Goal: Participate in discussion: Engage in conversation with other users on a specific topic

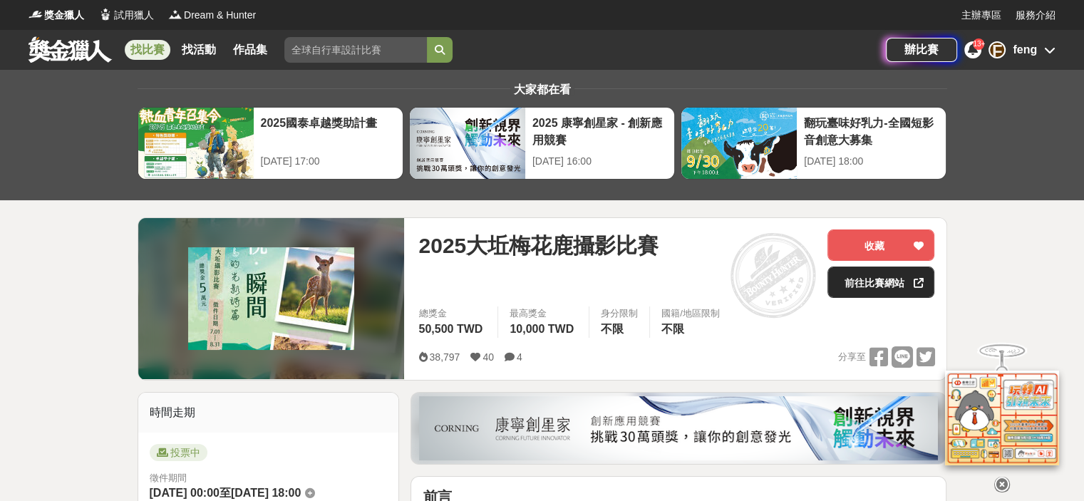
click at [903, 279] on link "前往比賽網站" at bounding box center [881, 282] width 107 height 31
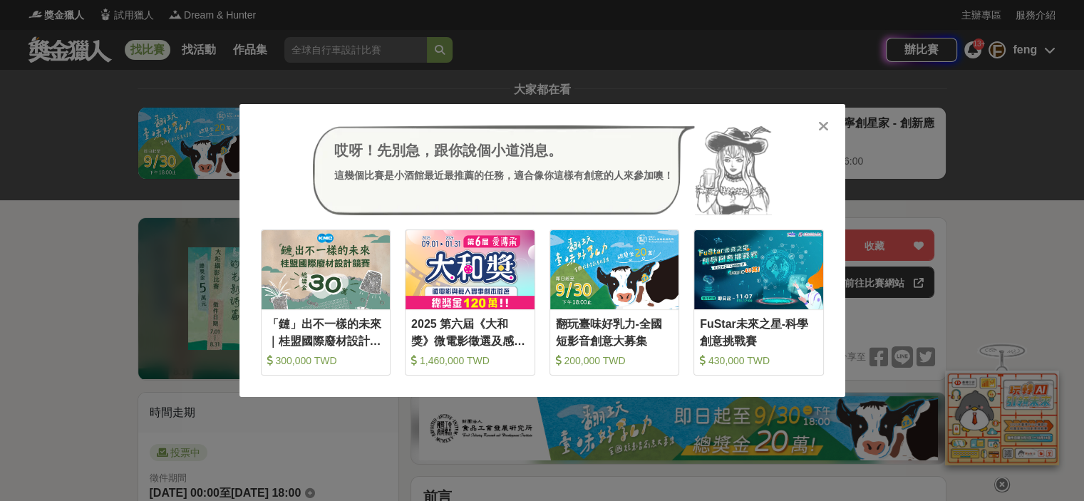
click at [823, 126] on icon at bounding box center [823, 126] width 11 height 14
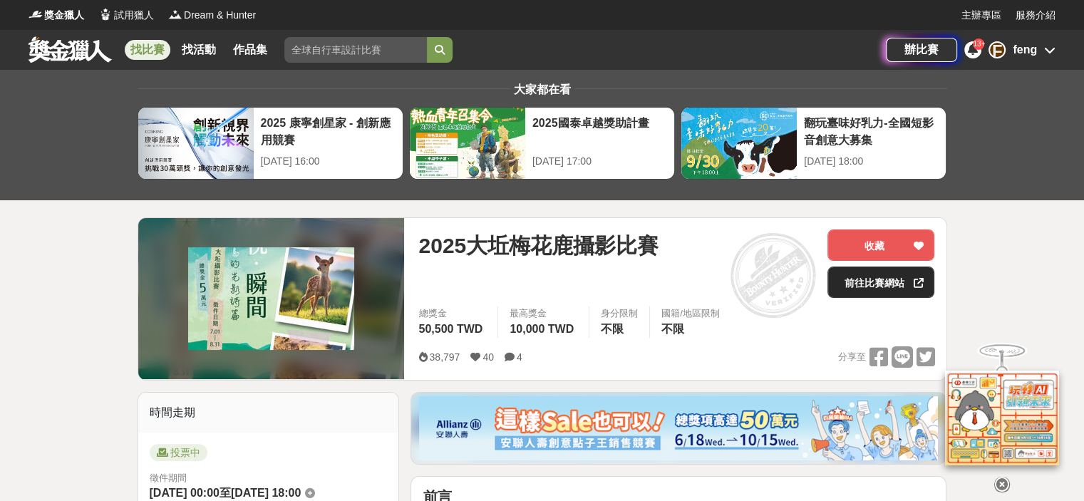
click at [900, 282] on link "前往比賽網站" at bounding box center [881, 282] width 107 height 31
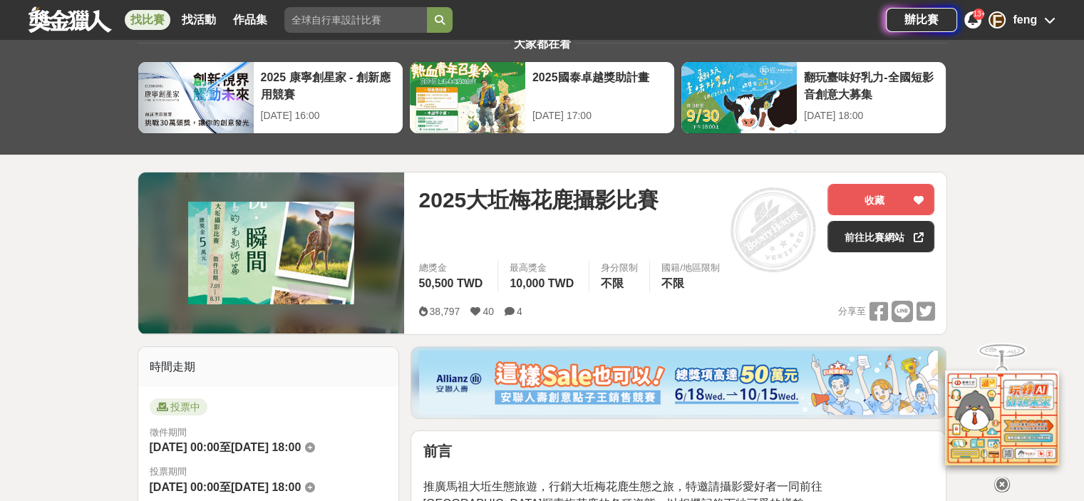
scroll to position [71, 0]
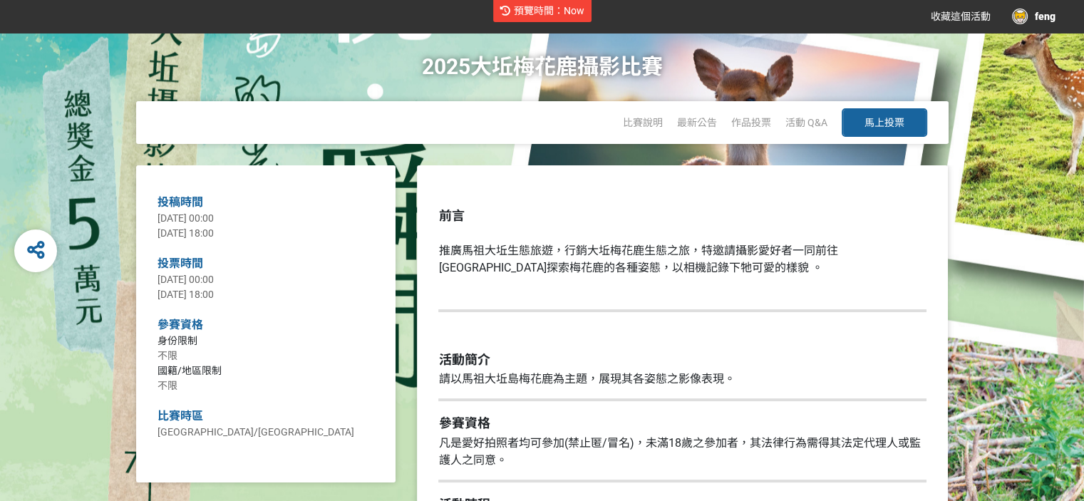
click at [892, 117] on span "馬上投票" at bounding box center [885, 122] width 40 height 11
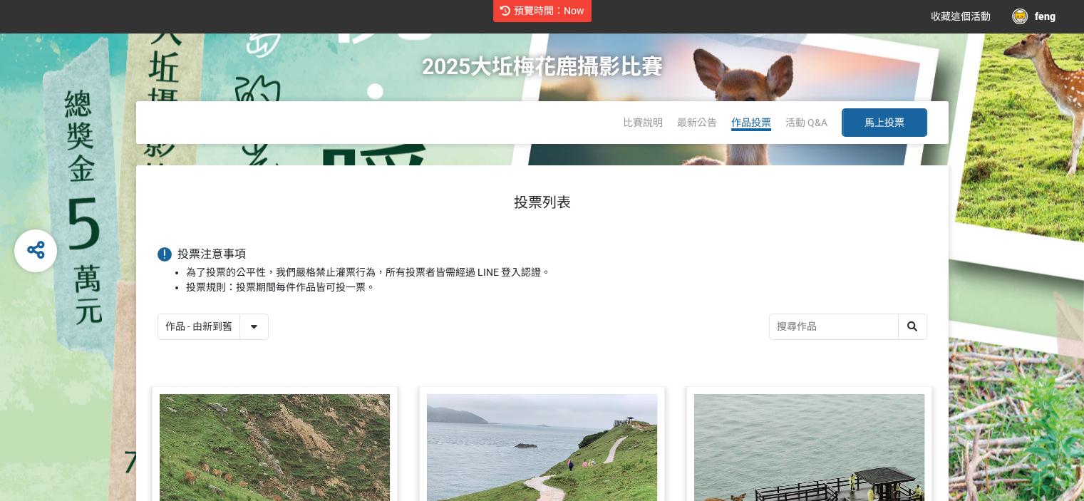
click at [757, 122] on span "作品投票" at bounding box center [751, 122] width 40 height 11
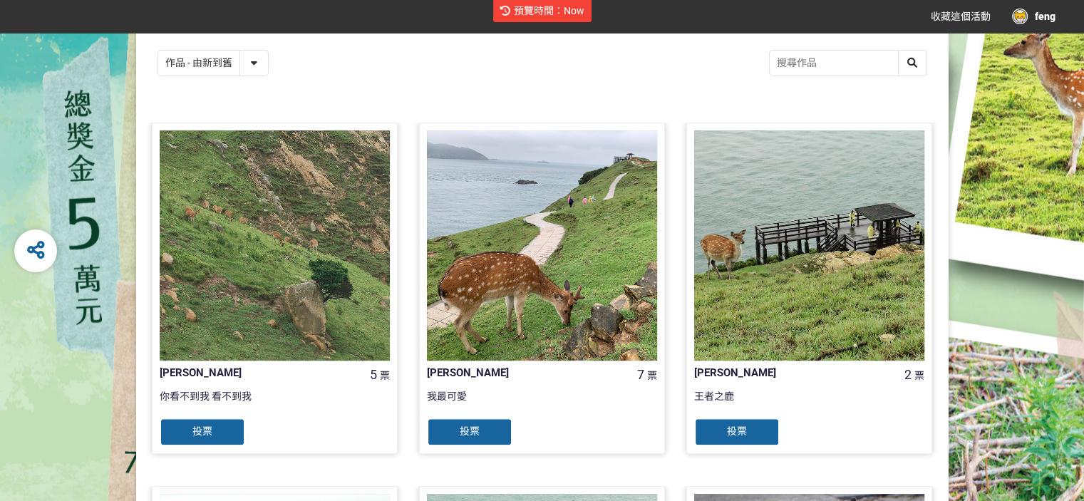
scroll to position [71, 0]
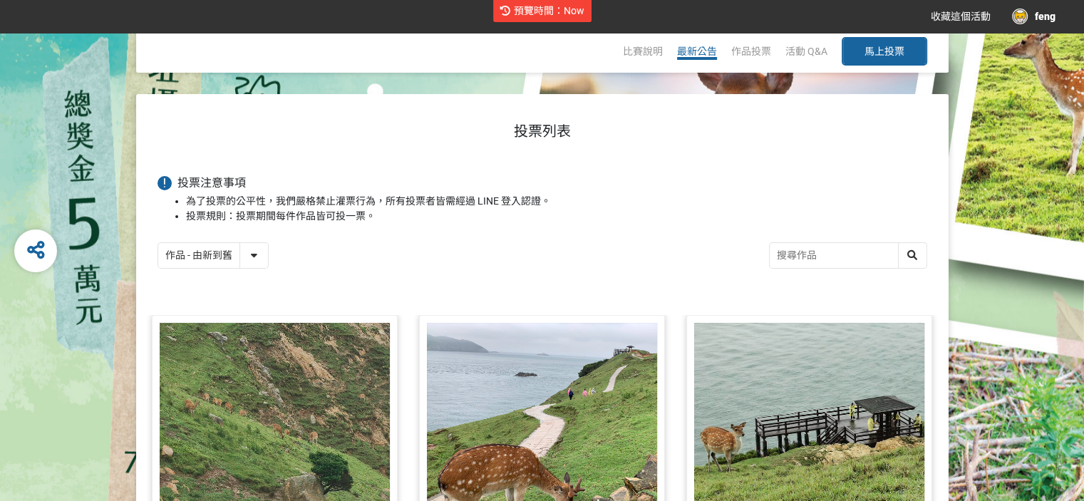
click at [699, 46] on span "最新公告" at bounding box center [697, 51] width 40 height 11
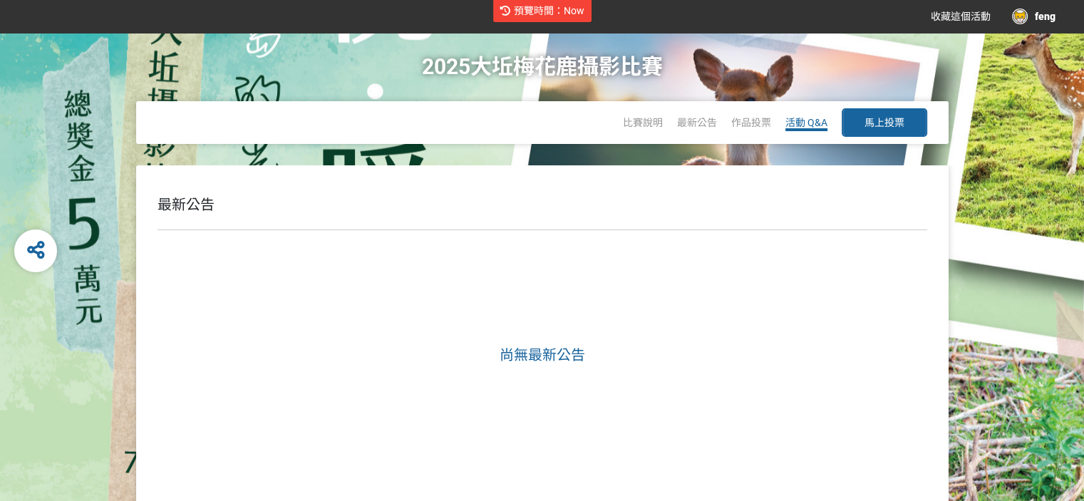
click at [813, 119] on span "活動 Q&A" at bounding box center [806, 122] width 42 height 11
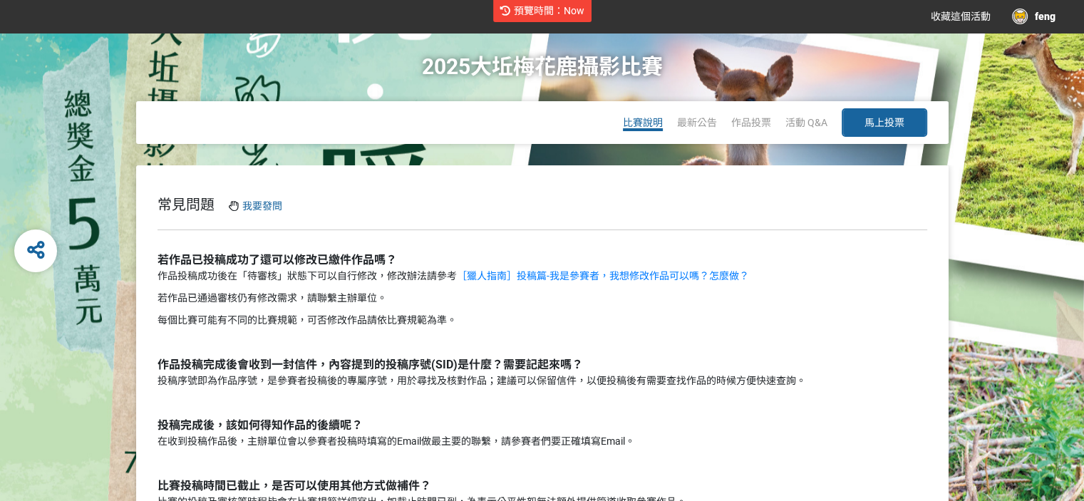
click at [642, 122] on span "比賽說明" at bounding box center [643, 122] width 40 height 11
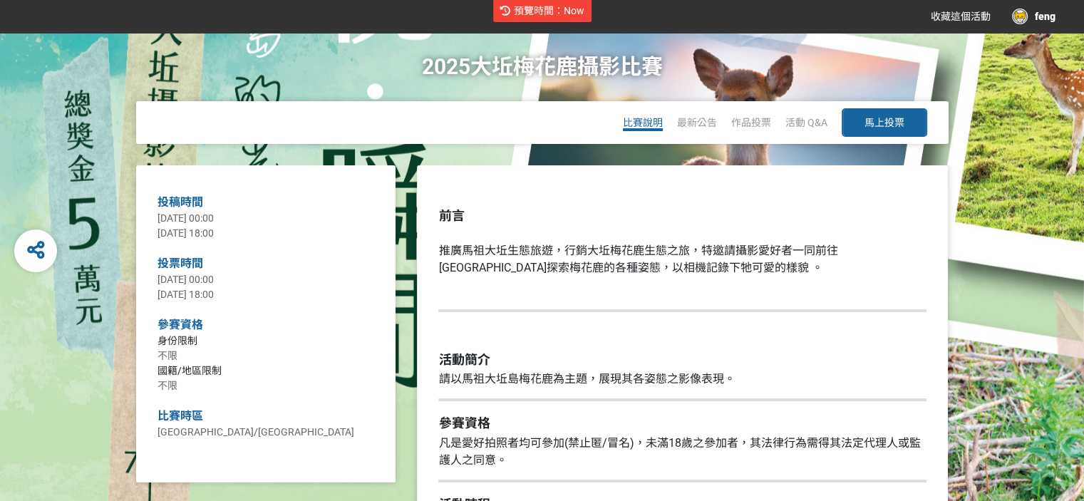
click at [642, 122] on span "比賽說明" at bounding box center [643, 122] width 40 height 11
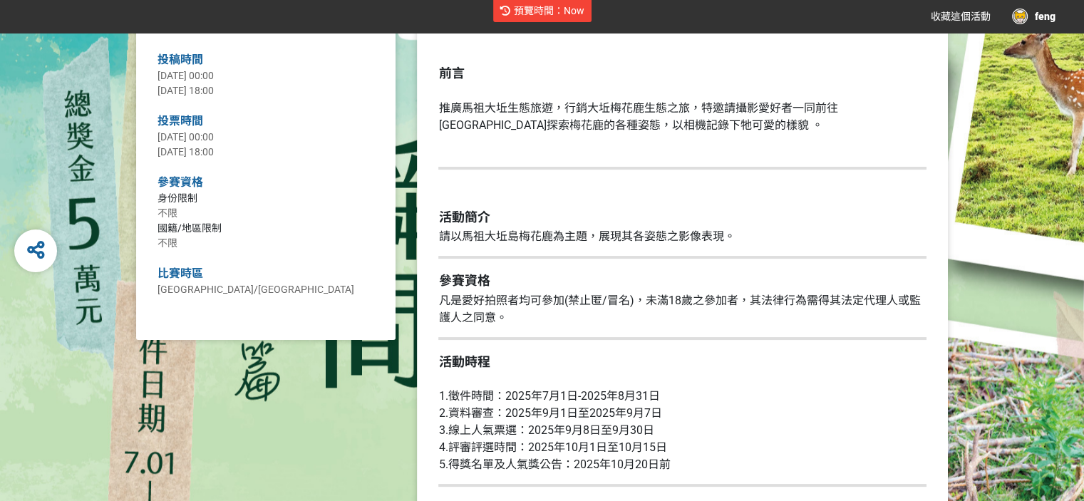
scroll to position [143, 0]
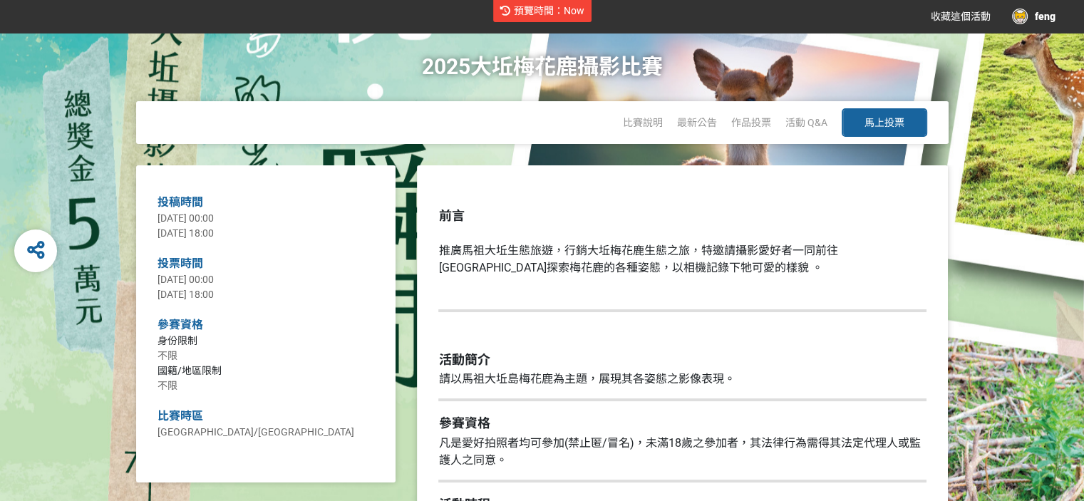
click at [882, 117] on span "馬上投票" at bounding box center [885, 122] width 40 height 11
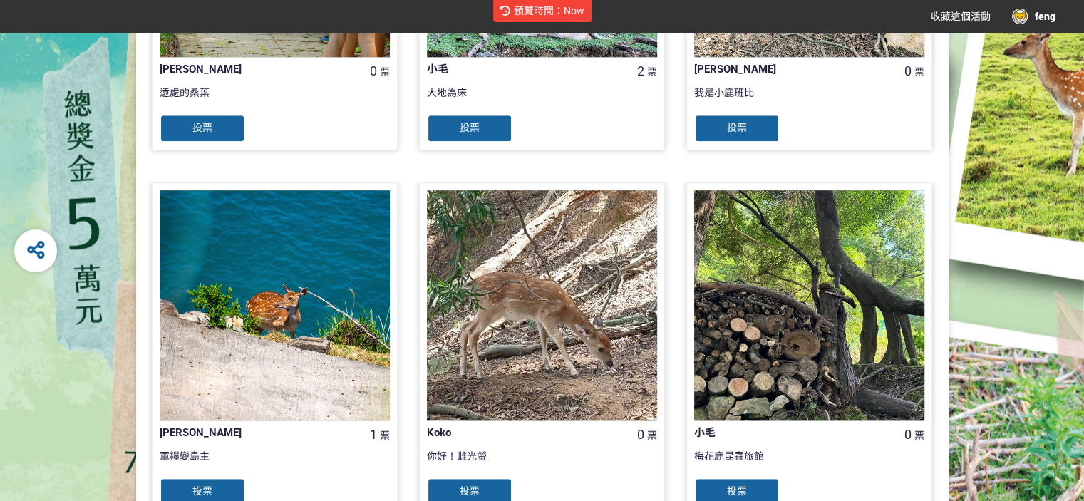
scroll to position [1413, 0]
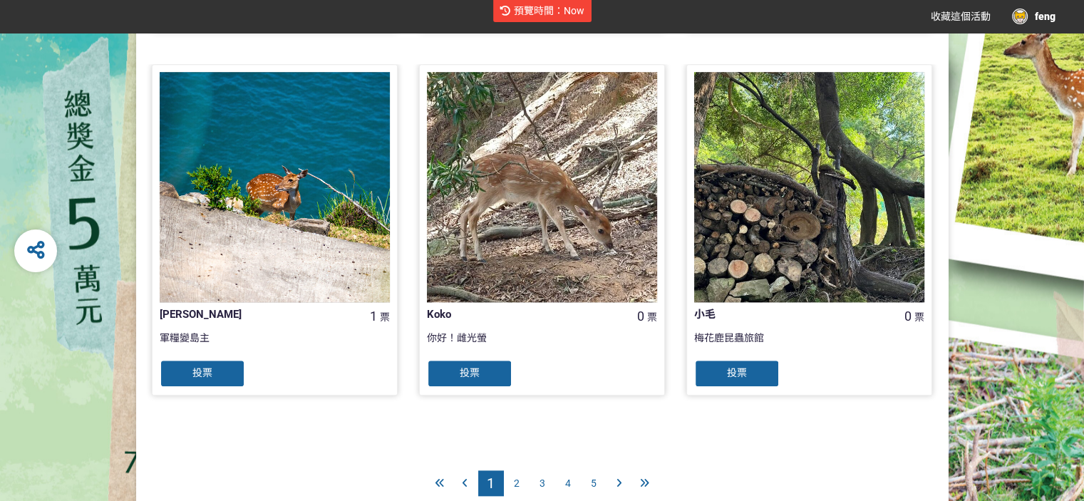
click at [516, 480] on span "2" at bounding box center [517, 483] width 6 height 11
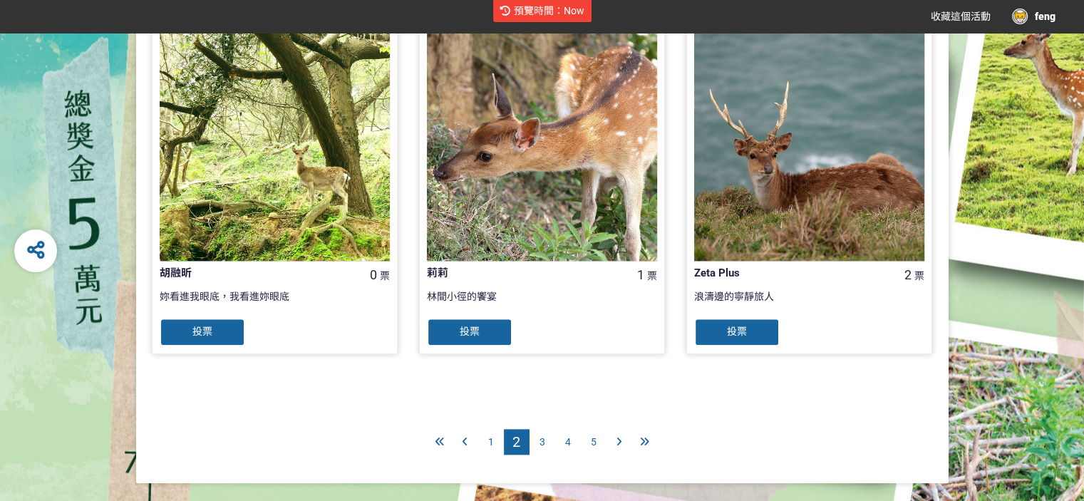
scroll to position [1475, 0]
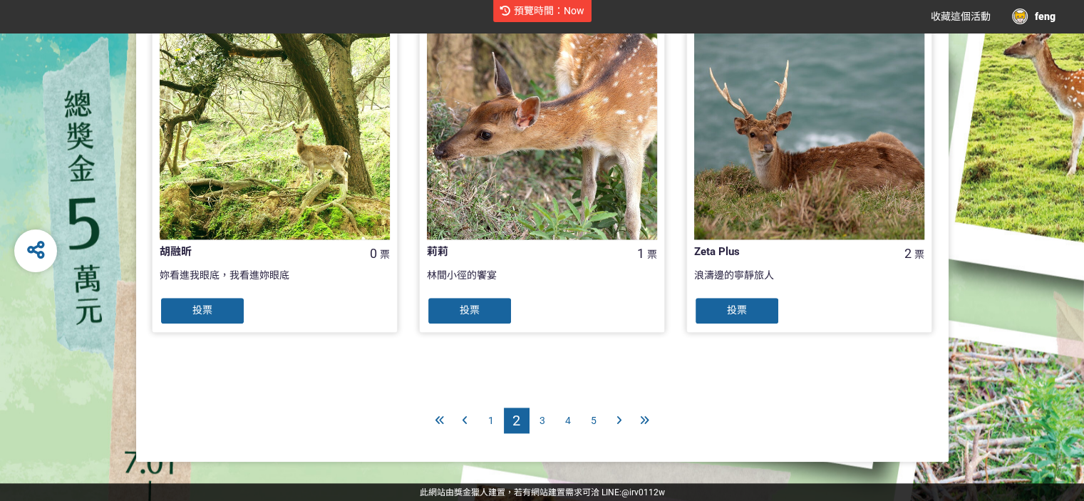
click at [538, 419] on div "3" at bounding box center [543, 421] width 26 height 26
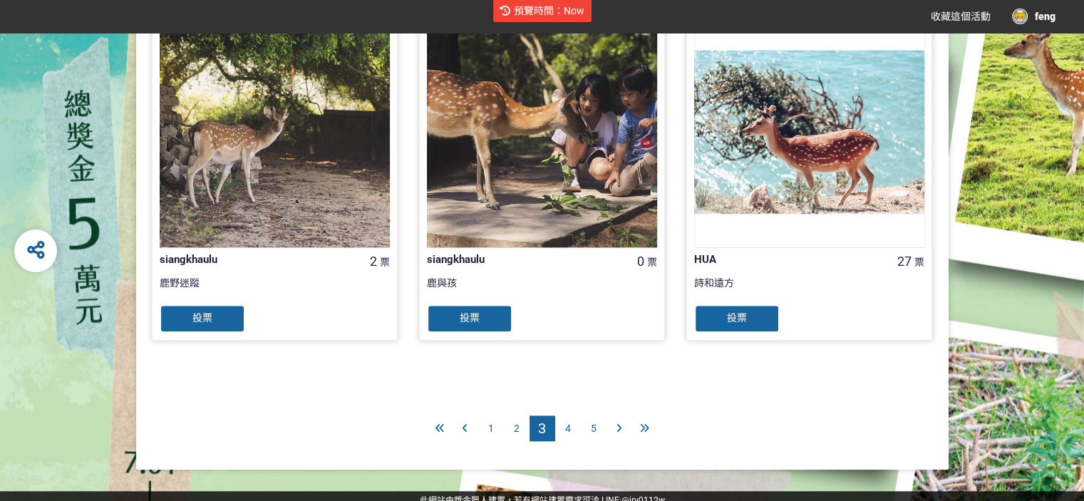
scroll to position [1475, 0]
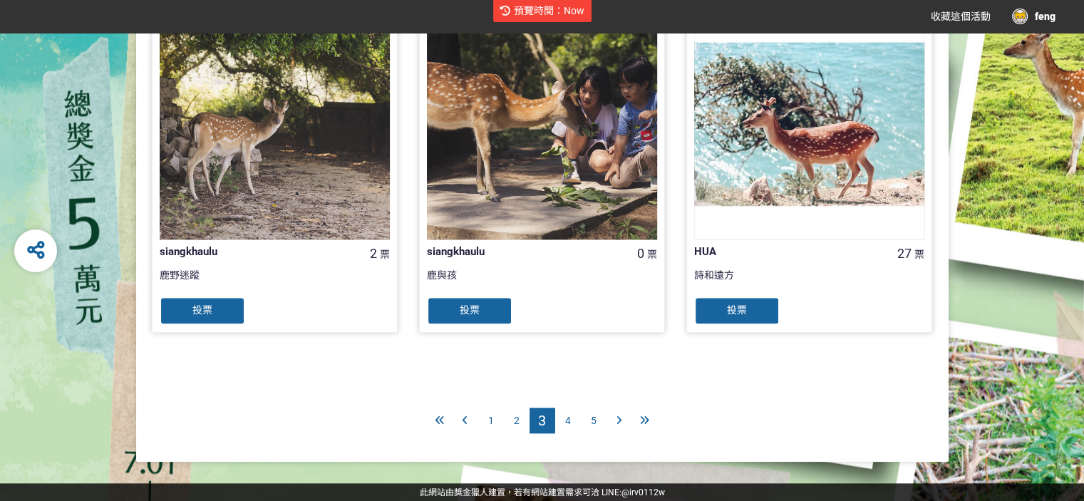
click at [567, 419] on span "4" at bounding box center [568, 420] width 6 height 11
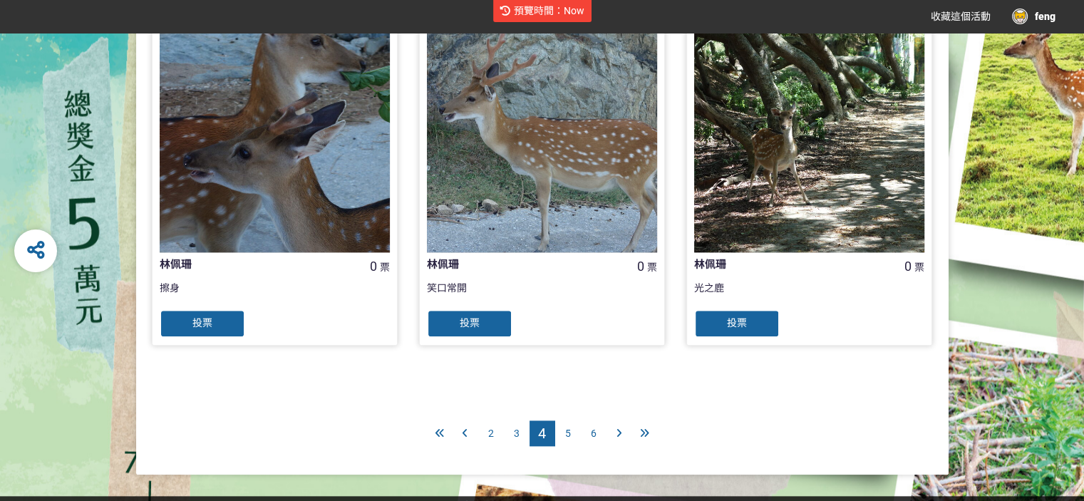
scroll to position [1475, 0]
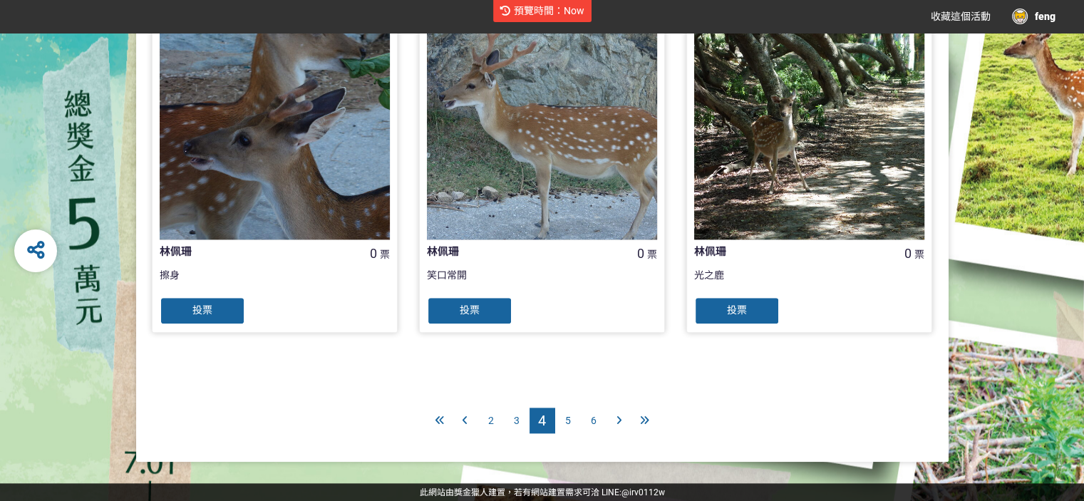
click at [566, 420] on span "5" at bounding box center [568, 420] width 6 height 11
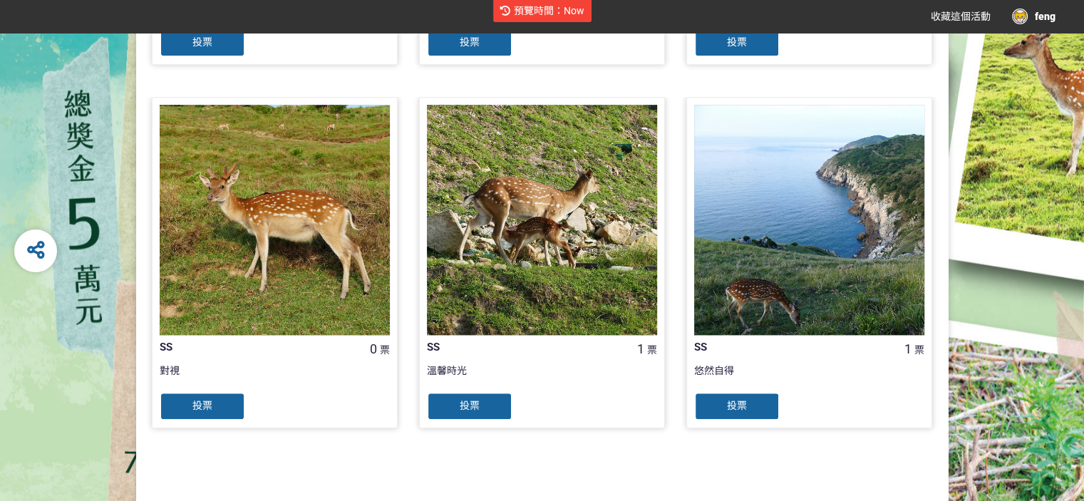
scroll to position [1425, 0]
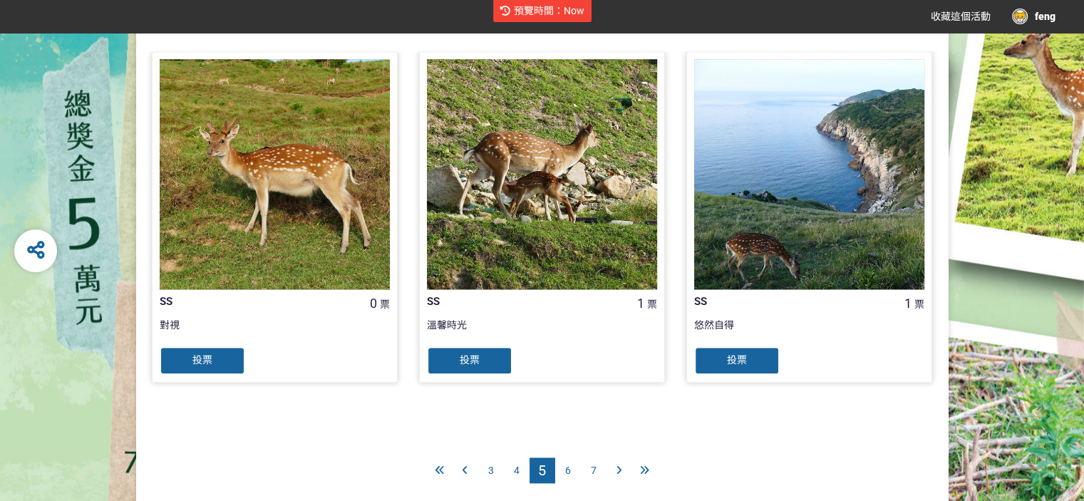
click at [567, 468] on span "6" at bounding box center [568, 470] width 6 height 11
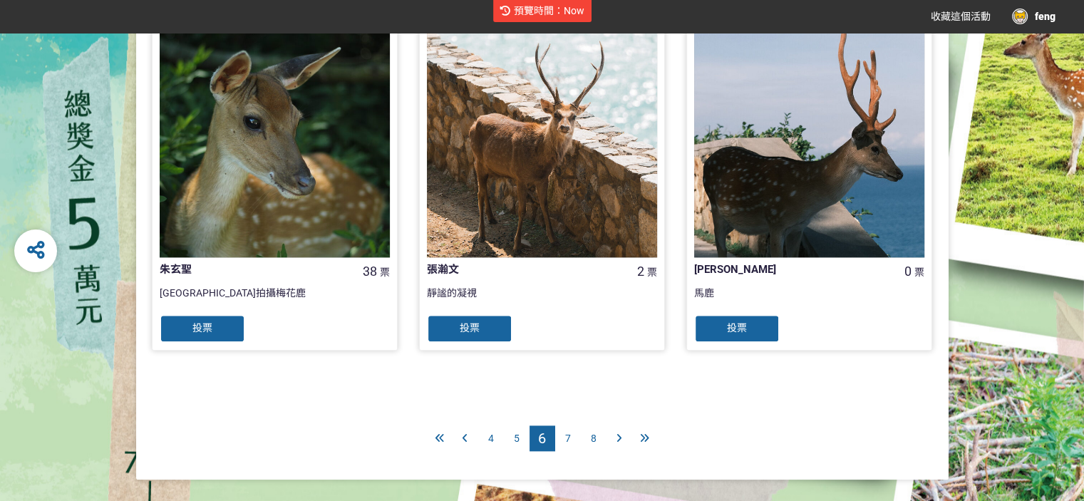
scroll to position [1475, 0]
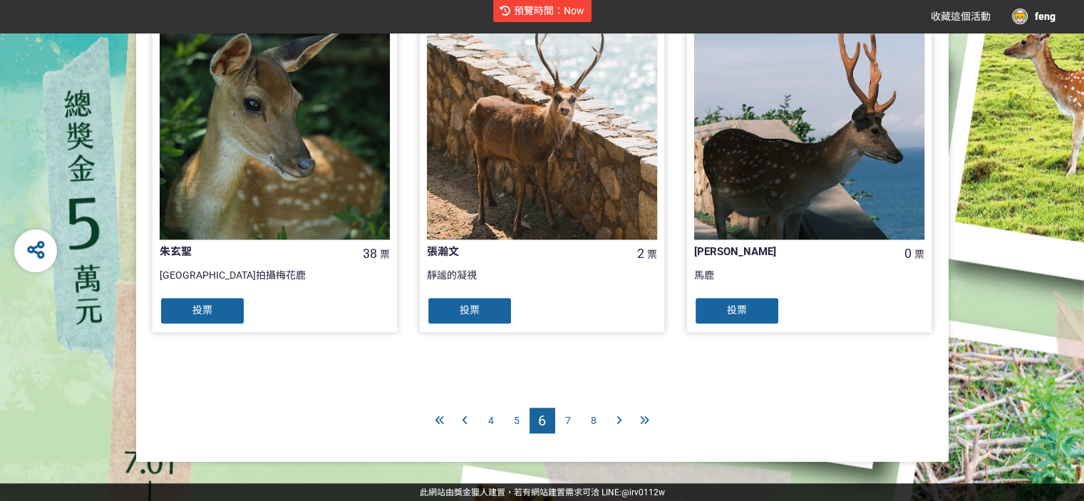
click at [567, 416] on span "7" at bounding box center [568, 420] width 6 height 11
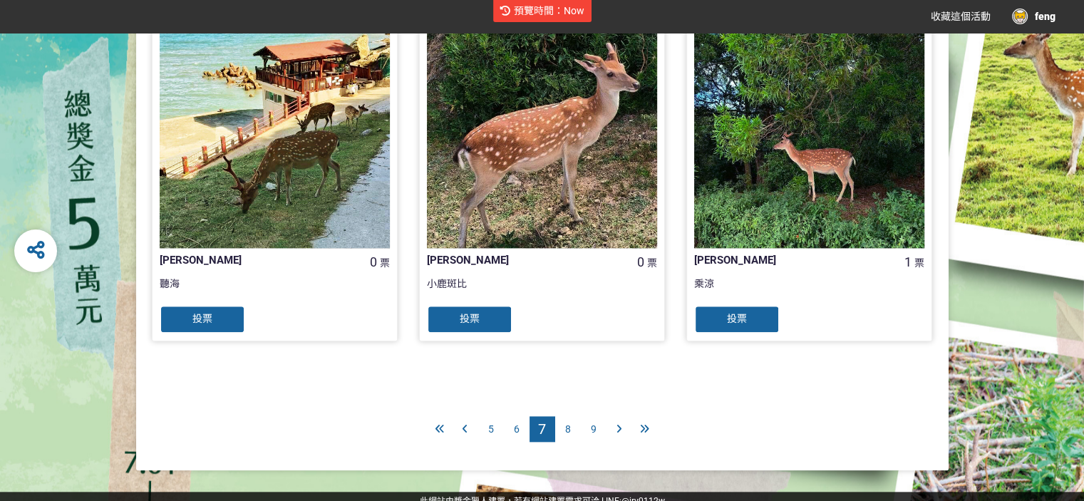
scroll to position [1475, 0]
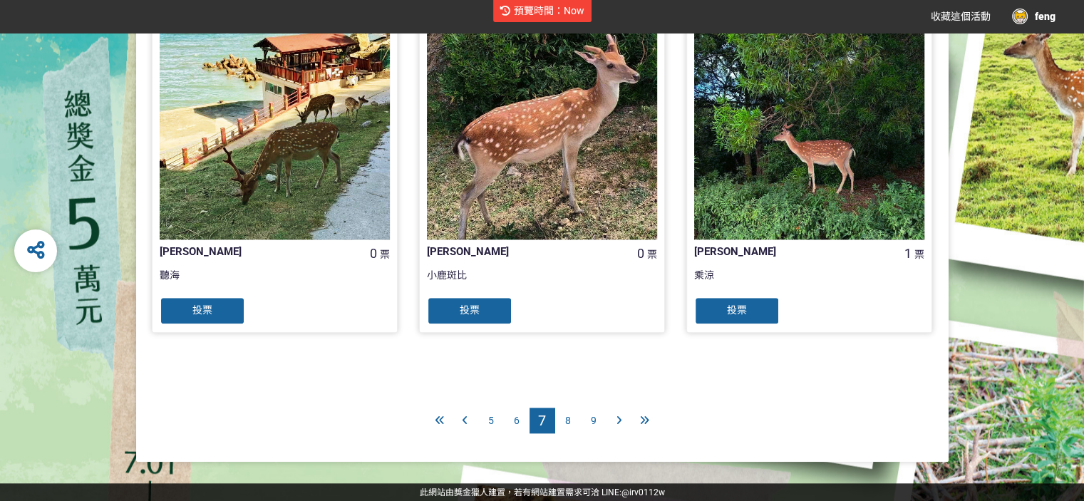
click at [567, 418] on span "8" at bounding box center [568, 420] width 6 height 11
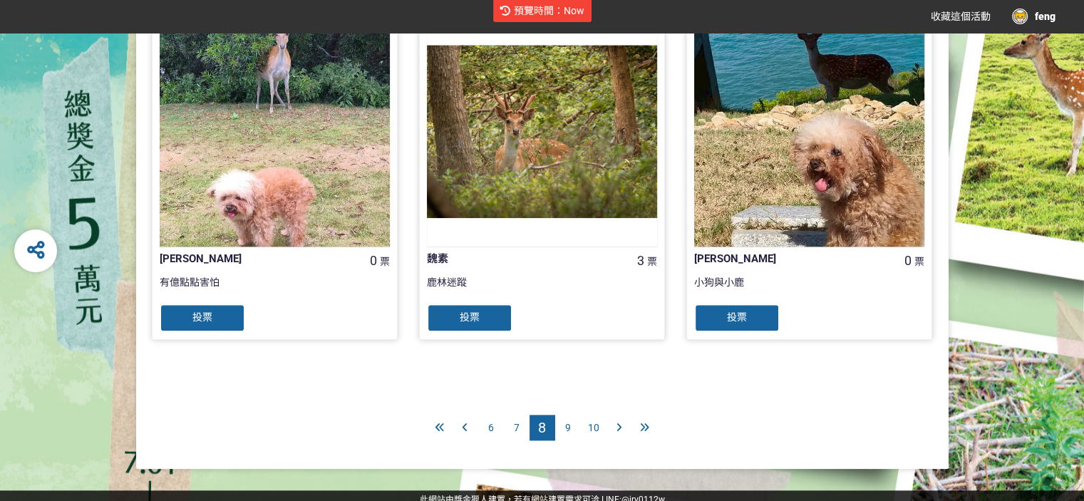
scroll to position [1475, 0]
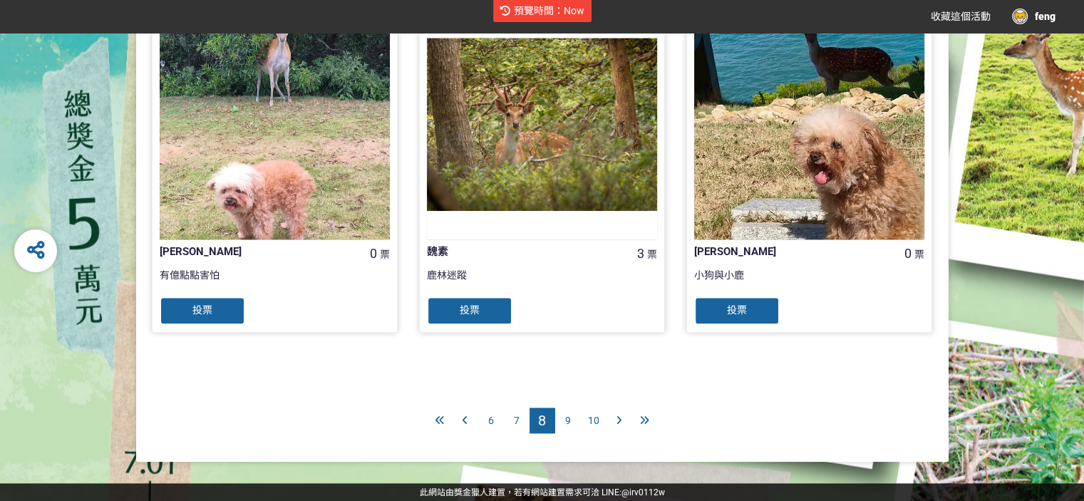
click at [567, 421] on span "9" at bounding box center [568, 420] width 6 height 11
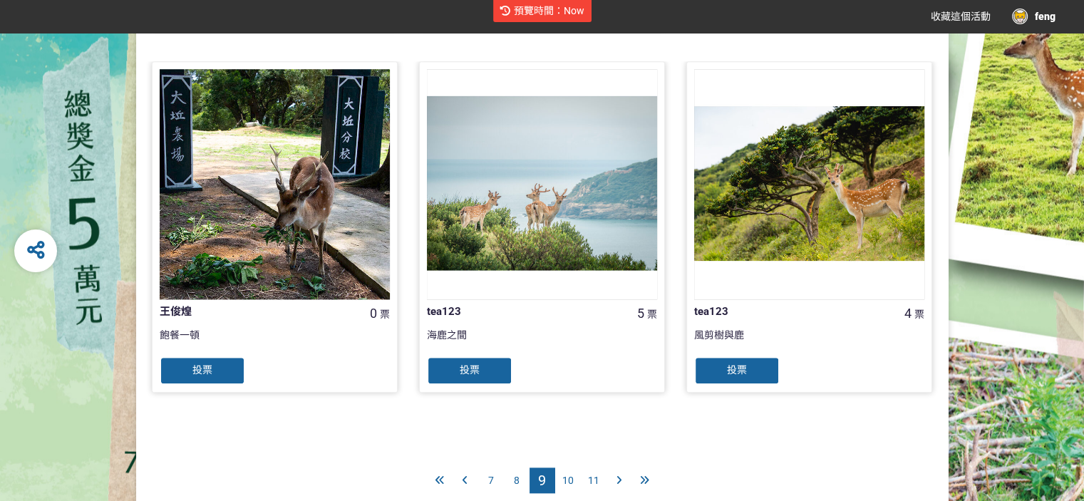
scroll to position [1475, 0]
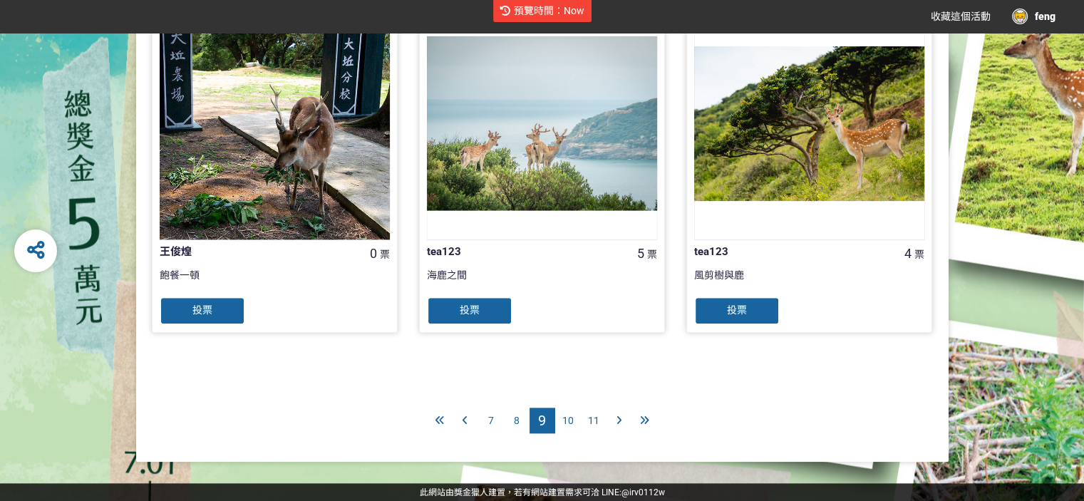
click at [567, 415] on span "10" at bounding box center [567, 420] width 11 height 11
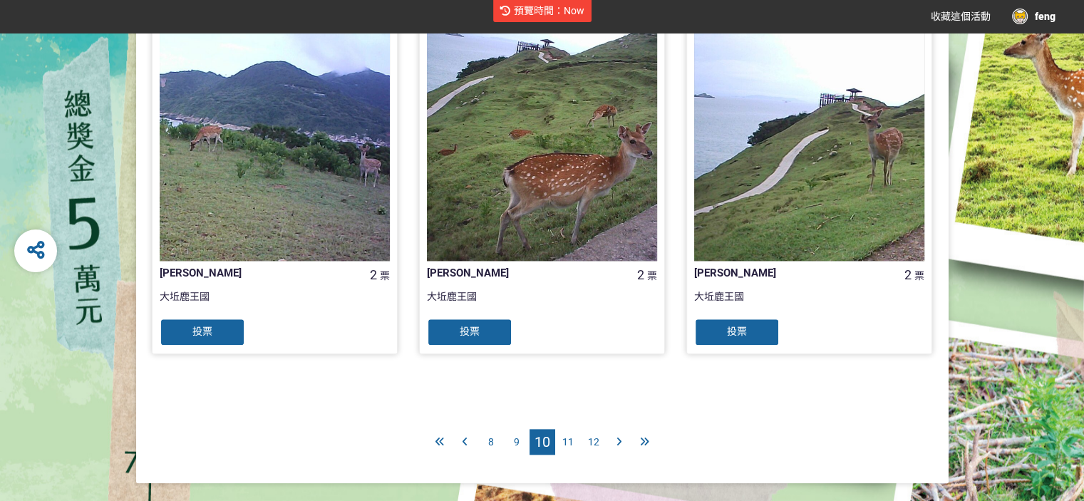
scroll to position [1475, 0]
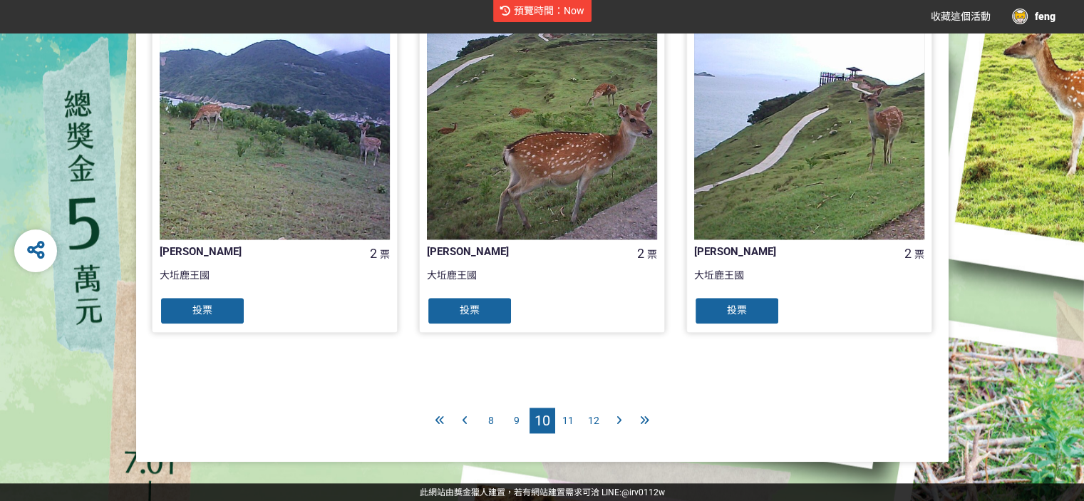
click at [570, 416] on span "11" at bounding box center [567, 420] width 11 height 11
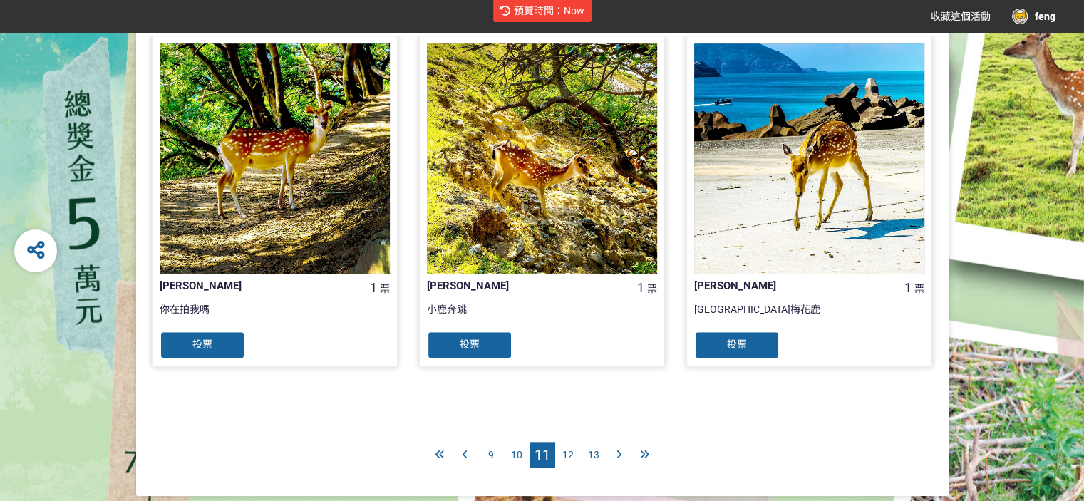
scroll to position [1475, 0]
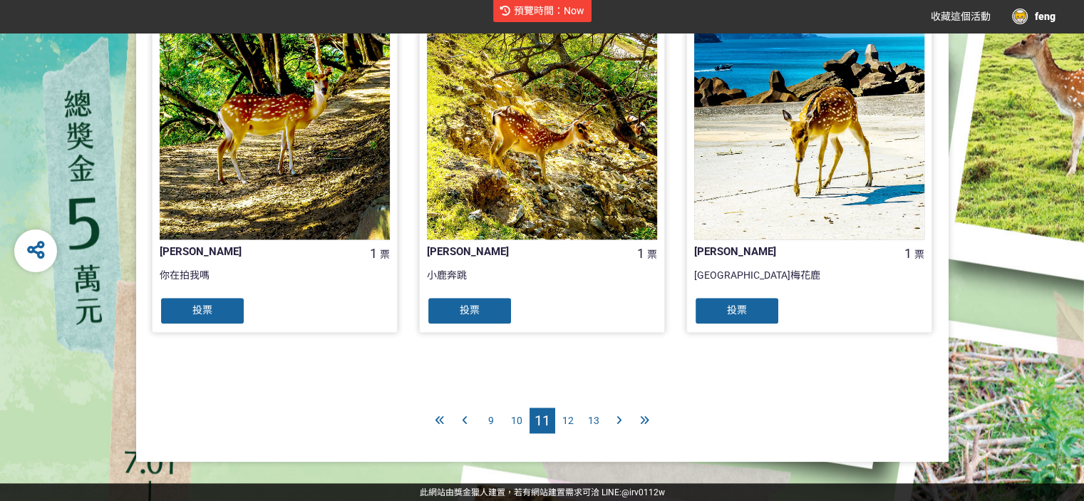
click at [568, 420] on span "12" at bounding box center [567, 420] width 11 height 11
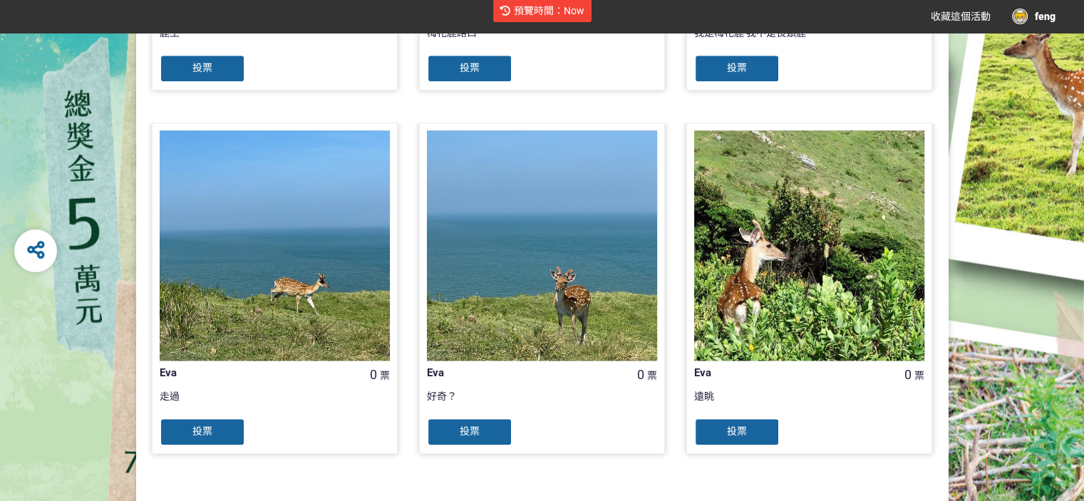
scroll to position [1475, 0]
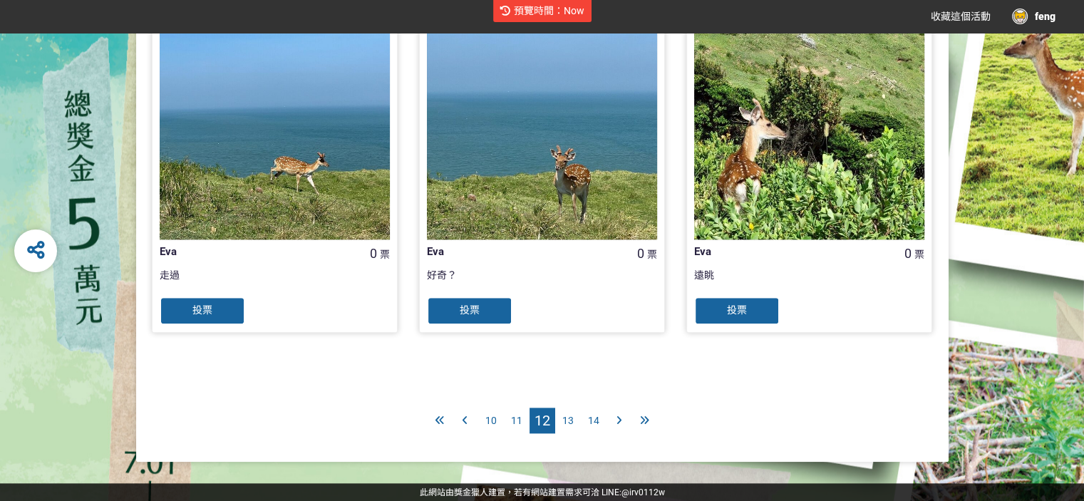
click at [570, 415] on span "13" at bounding box center [567, 420] width 11 height 11
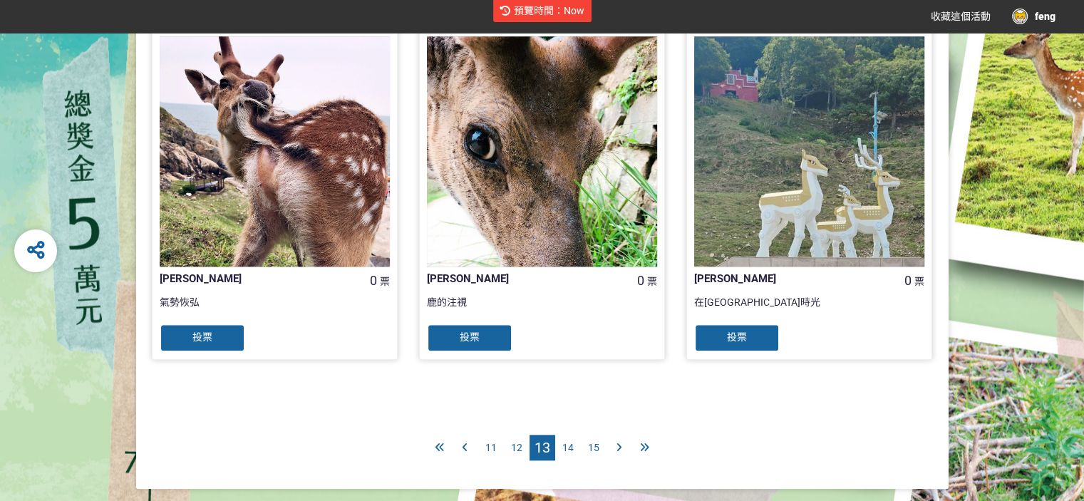
scroll to position [1475, 0]
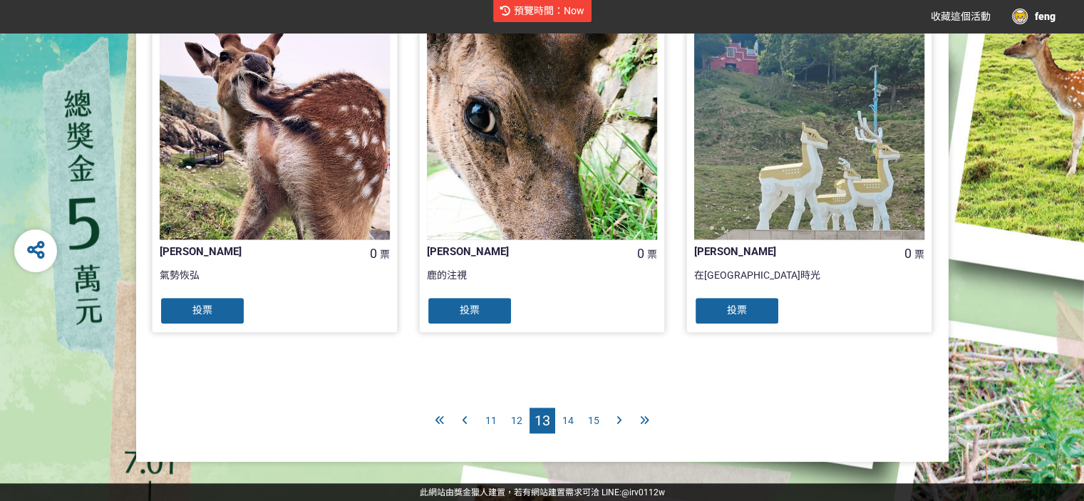
click at [591, 419] on span "15" at bounding box center [593, 420] width 11 height 11
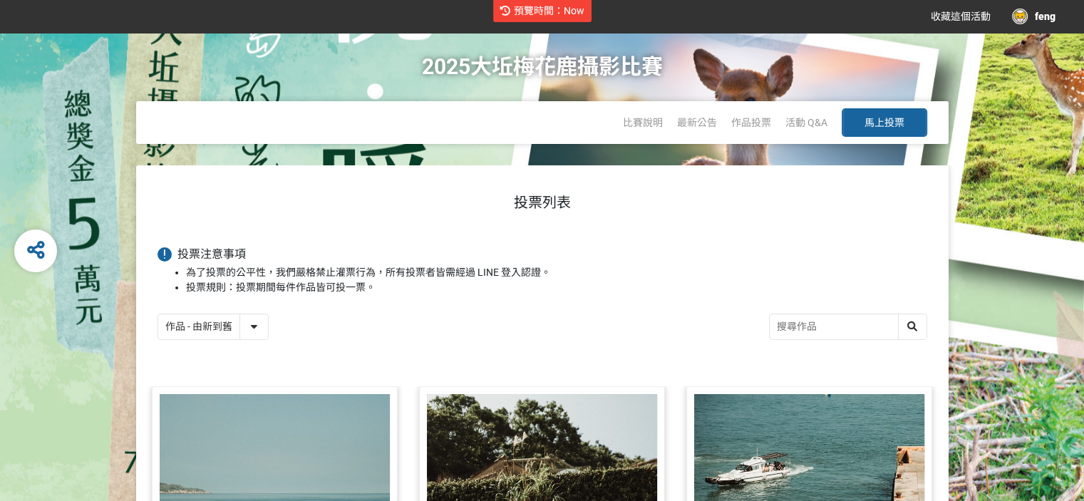
click at [254, 326] on select "作品 - 由新到舊 作品 - 由舊到新 票數 - 由多到少 票數 - 由少到多" at bounding box center [213, 326] width 110 height 25
select select "vote"
click at [158, 314] on select "作品 - 由新到舊 作品 - 由舊到新 票數 - 由多到少 票數 - 由少到多" at bounding box center [213, 326] width 110 height 25
